Goal: Transaction & Acquisition: Download file/media

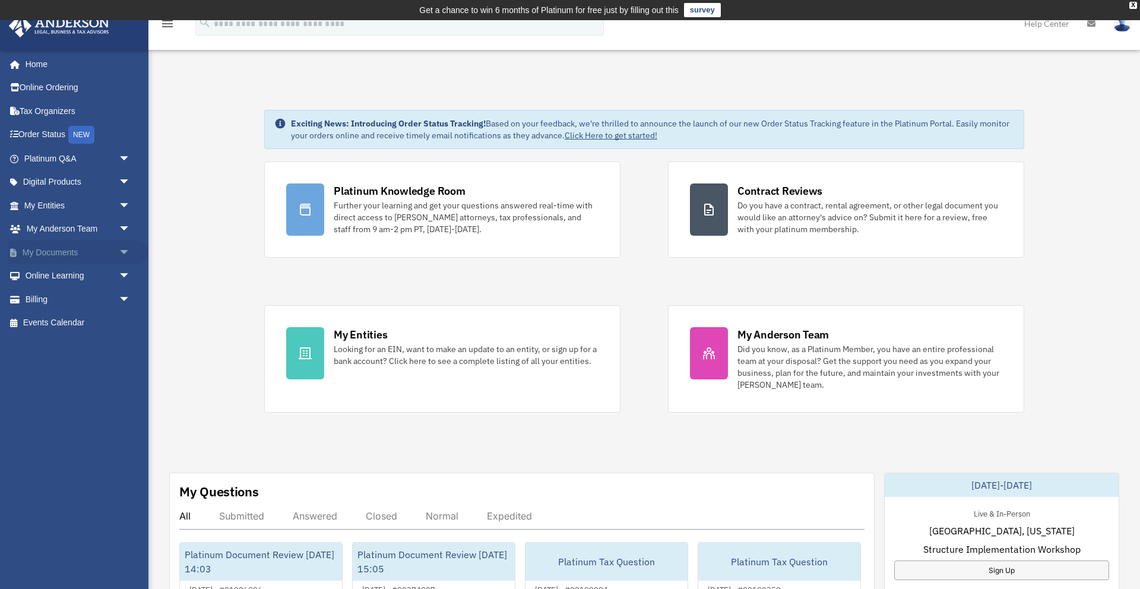
click at [123, 246] on span "arrow_drop_down" at bounding box center [131, 252] width 24 height 24
click at [62, 277] on link "Box" at bounding box center [83, 276] width 132 height 24
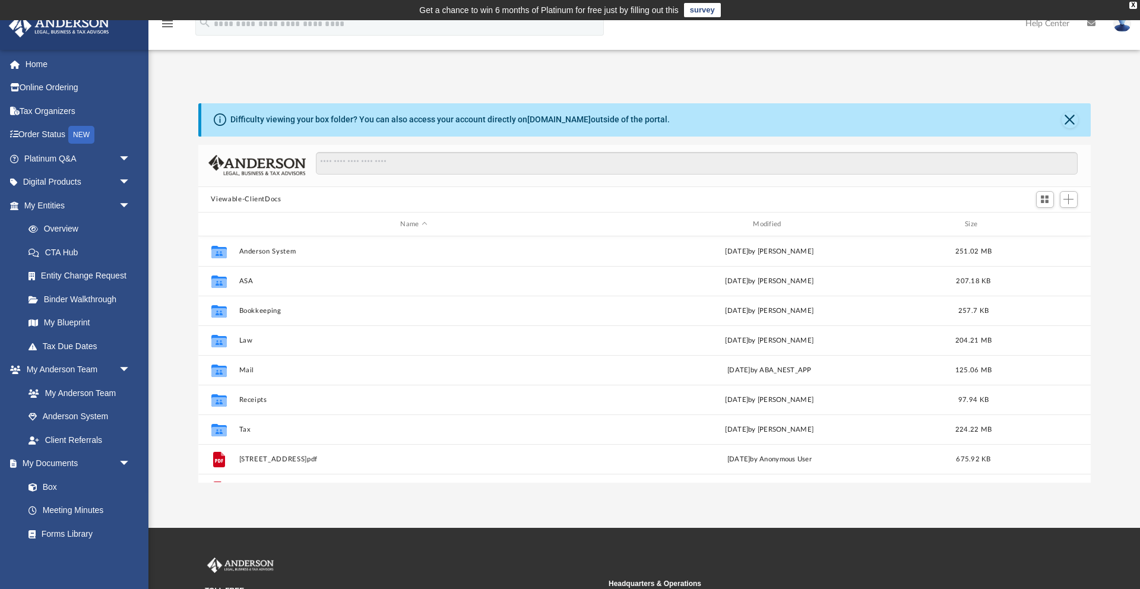
scroll to position [270, 892]
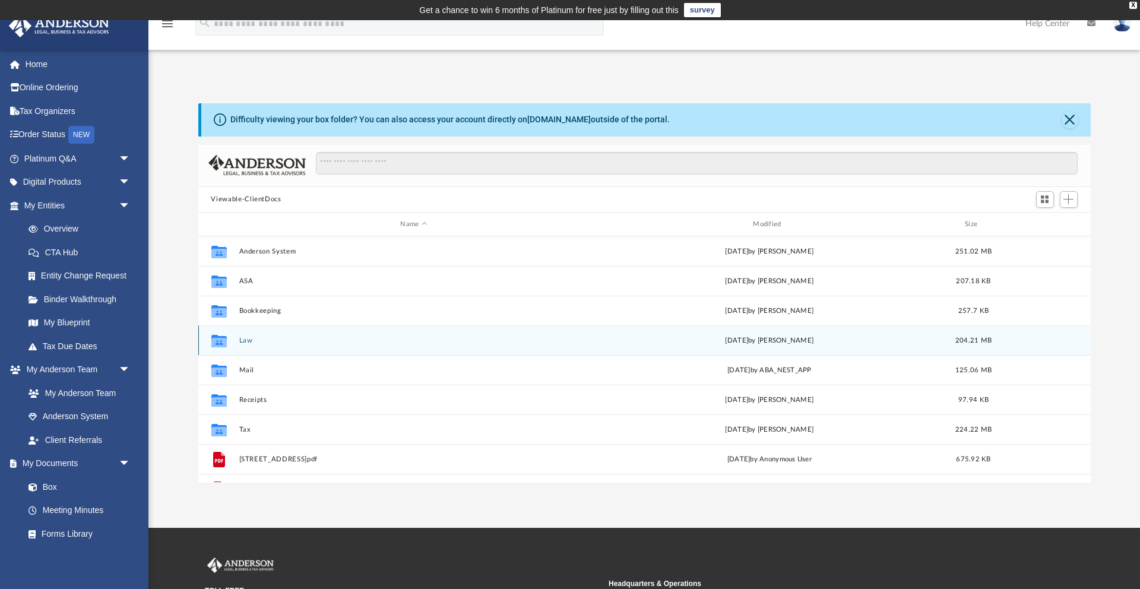
click at [247, 342] on button "Law" at bounding box center [414, 341] width 350 height 8
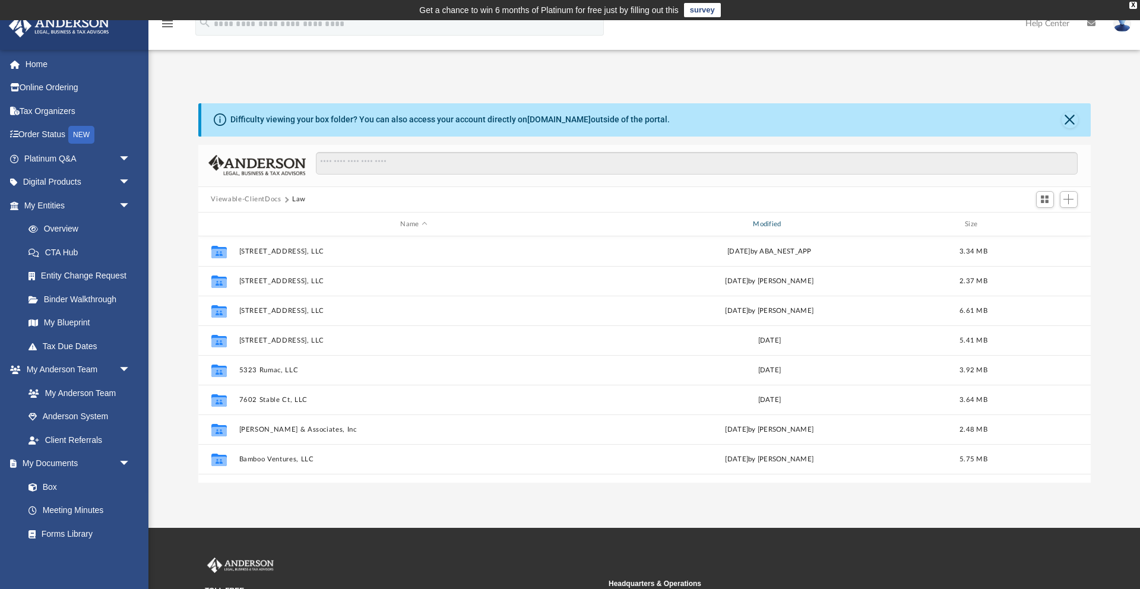
click at [775, 222] on div "Modified" at bounding box center [769, 224] width 350 height 11
click at [776, 222] on div "Modified" at bounding box center [769, 224] width 350 height 11
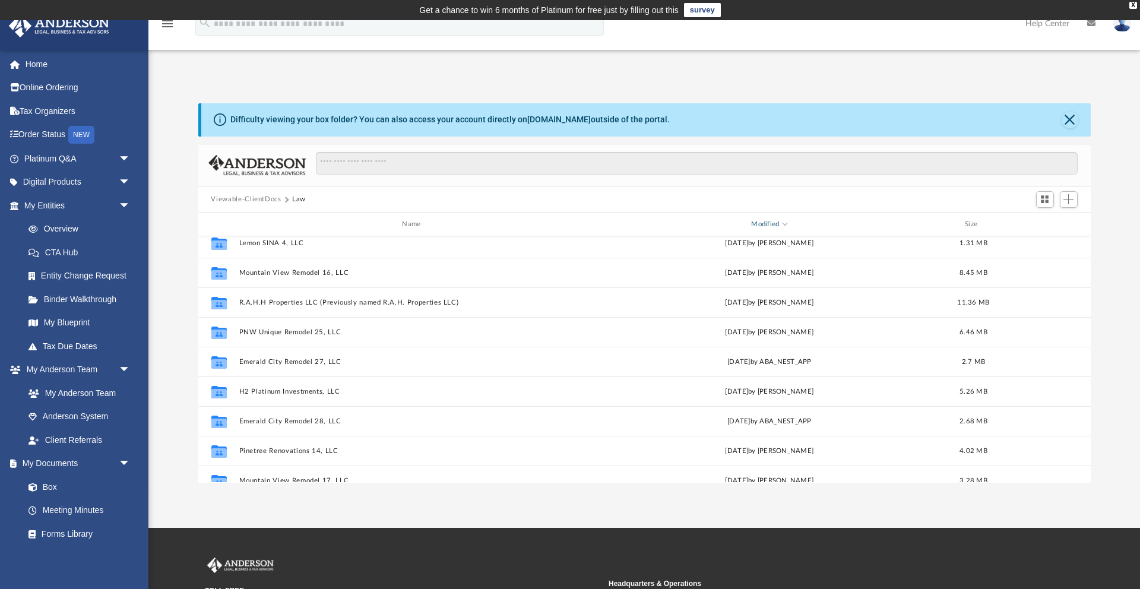
scroll to position [338, 0]
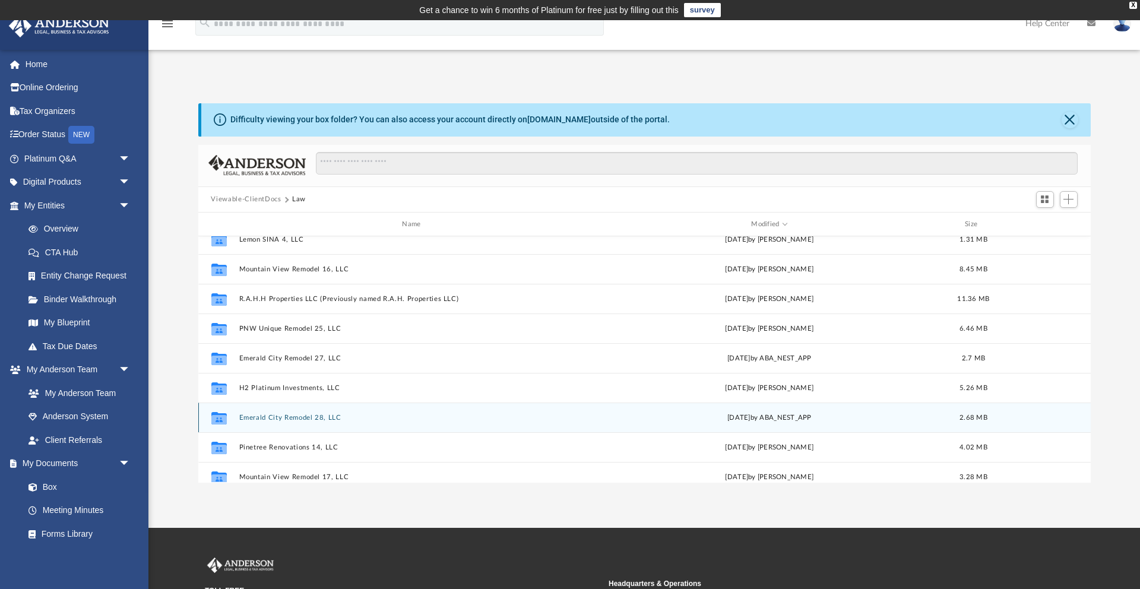
click at [328, 417] on button "Emerald City Remodel 28, LLC" at bounding box center [414, 418] width 350 height 8
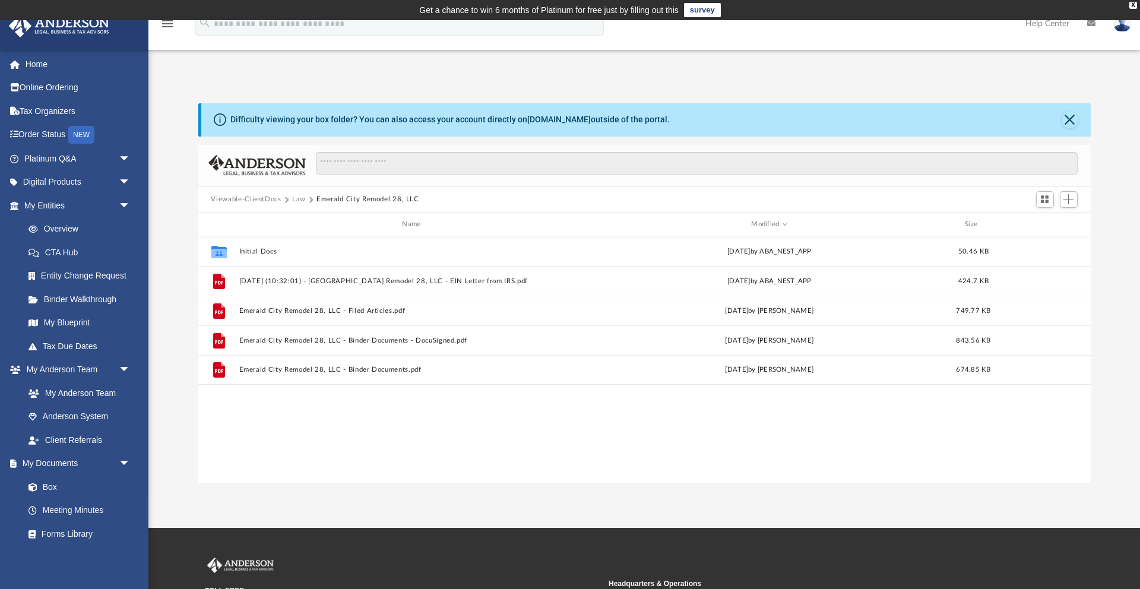
scroll to position [0, 0]
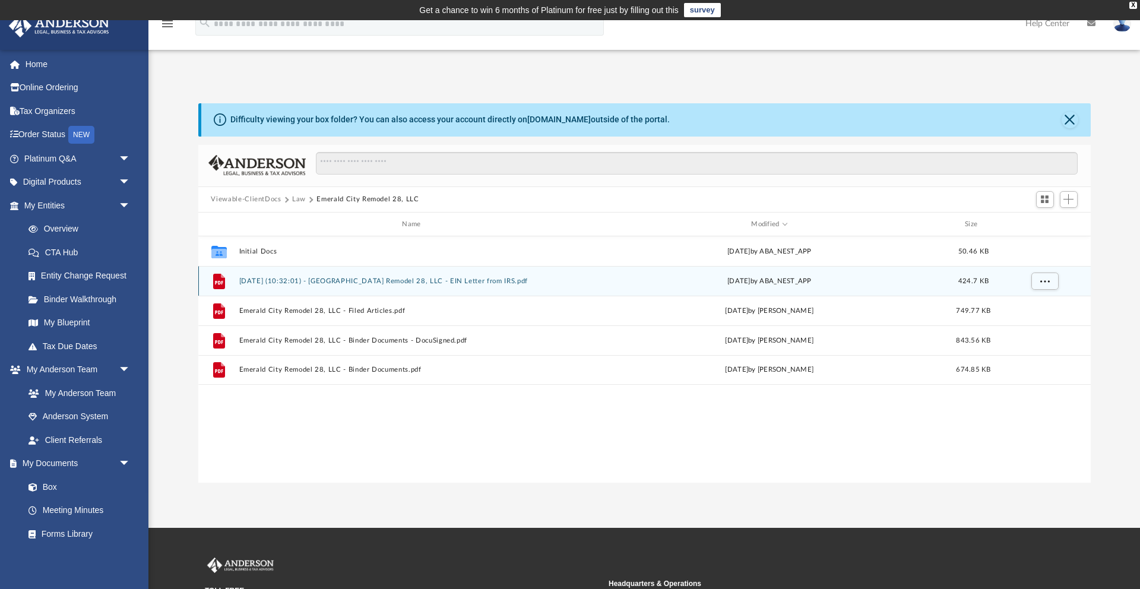
click at [422, 281] on button "[DATE] (10:32:01) - [GEOGRAPHIC_DATA] Remodel 28, LLC - EIN Letter from IRS.pdf" at bounding box center [414, 281] width 350 height 8
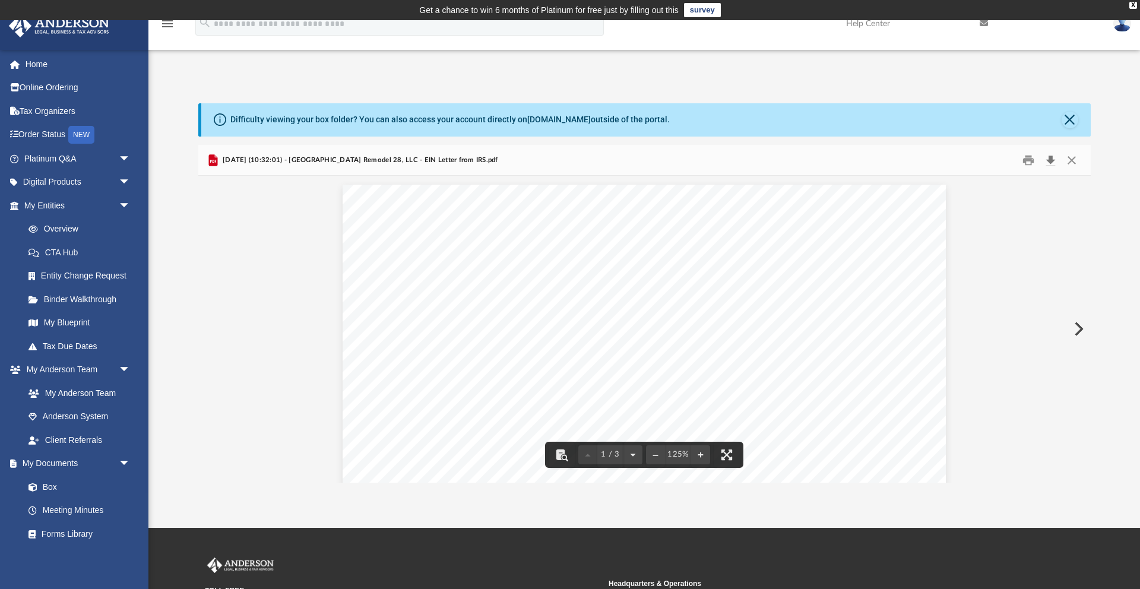
click at [1053, 161] on button "Download" at bounding box center [1050, 160] width 21 height 18
click at [1078, 333] on button "Preview" at bounding box center [1078, 328] width 26 height 33
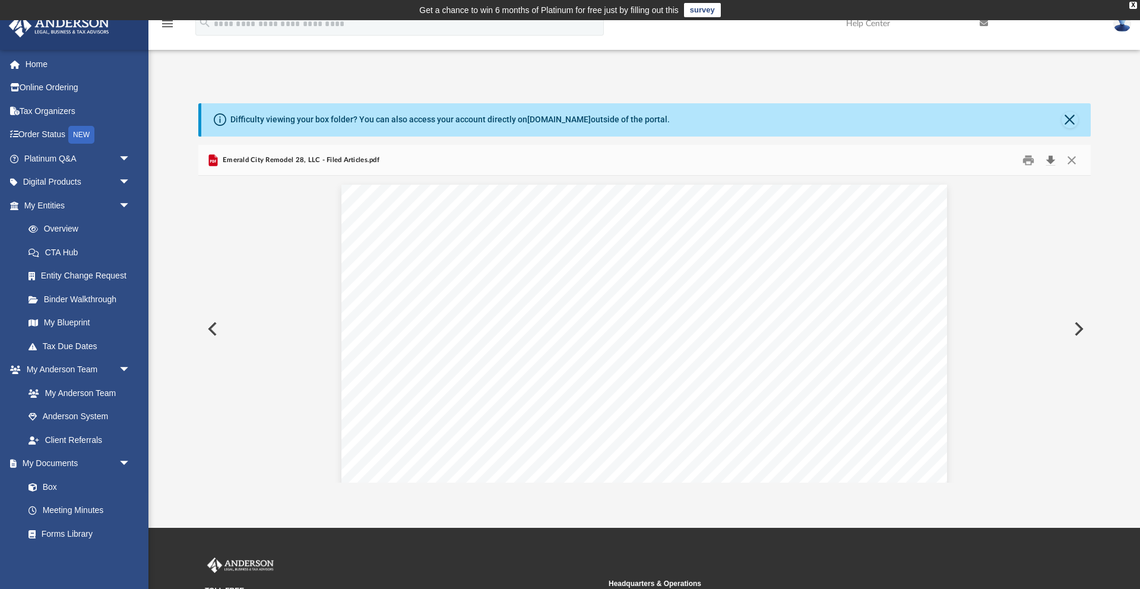
click at [1050, 156] on button "Download" at bounding box center [1050, 160] width 21 height 18
click at [1078, 331] on button "Preview" at bounding box center [1078, 328] width 26 height 33
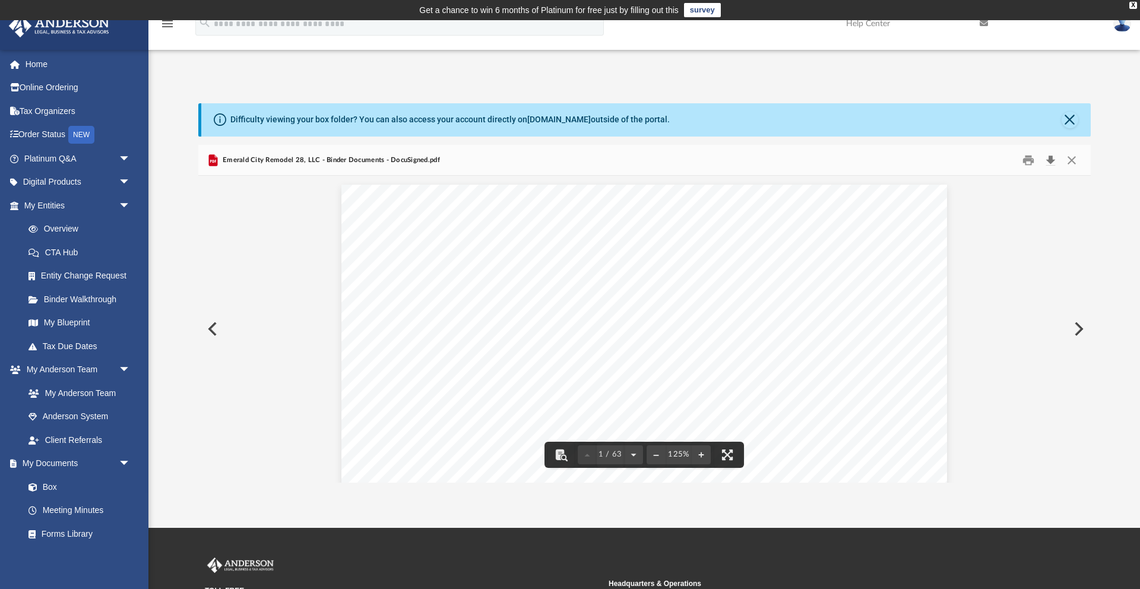
click at [1053, 162] on button "Download" at bounding box center [1050, 160] width 21 height 18
click at [1079, 332] on button "Preview" at bounding box center [1078, 328] width 26 height 33
click at [216, 333] on button "Preview" at bounding box center [211, 328] width 26 height 33
